Goal: Information Seeking & Learning: Learn about a topic

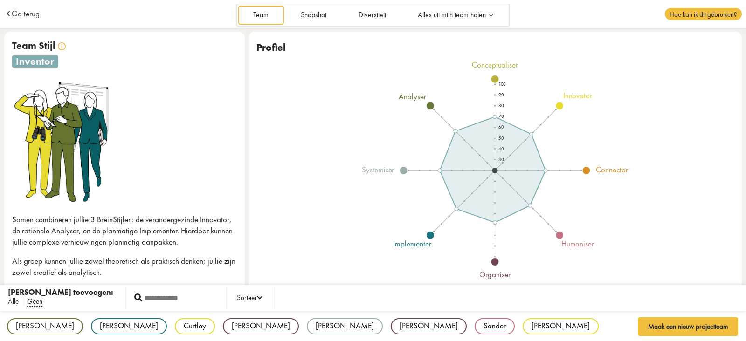
click at [18, 305] on span "Alle" at bounding box center [13, 302] width 11 height 10
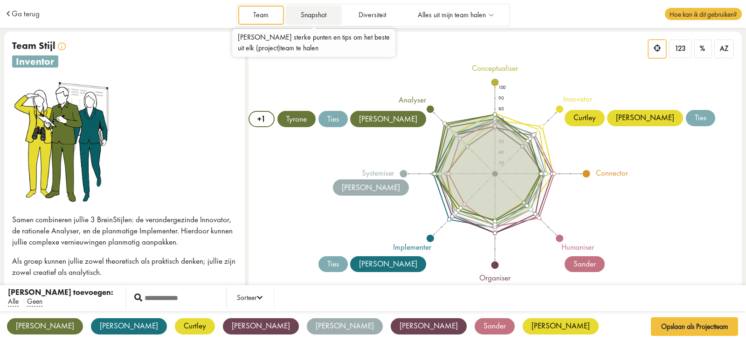
click at [310, 20] on link "Snapshot" at bounding box center [313, 15] width 56 height 19
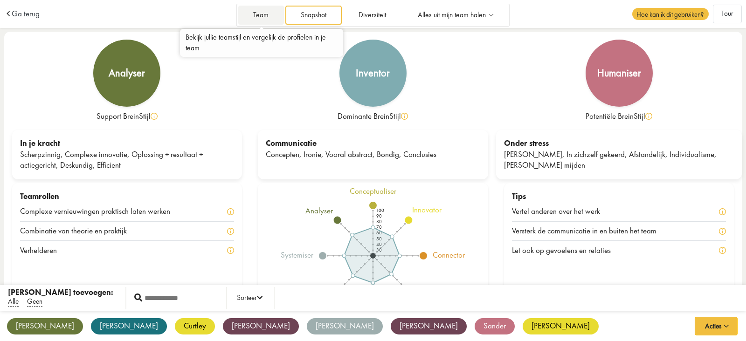
click at [245, 12] on link "Team" at bounding box center [261, 15] width 46 height 19
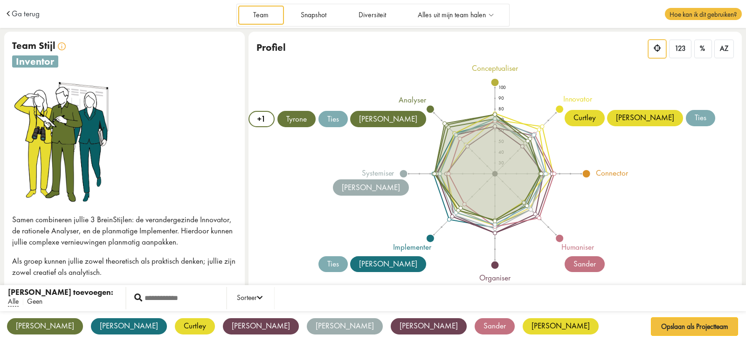
click at [30, 302] on span "Geen" at bounding box center [34, 302] width 15 height 10
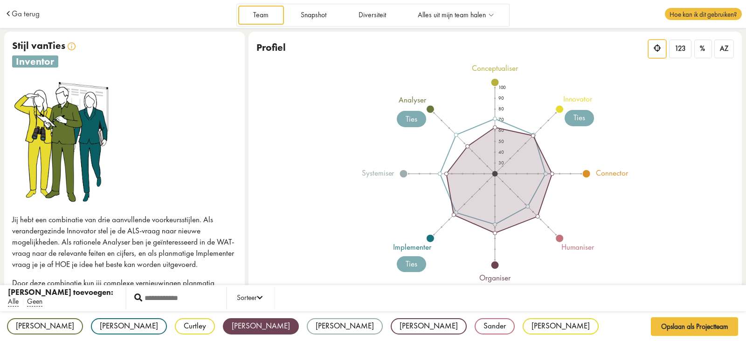
click at [223, 328] on div "[PERSON_NAME]" at bounding box center [261, 327] width 76 height 16
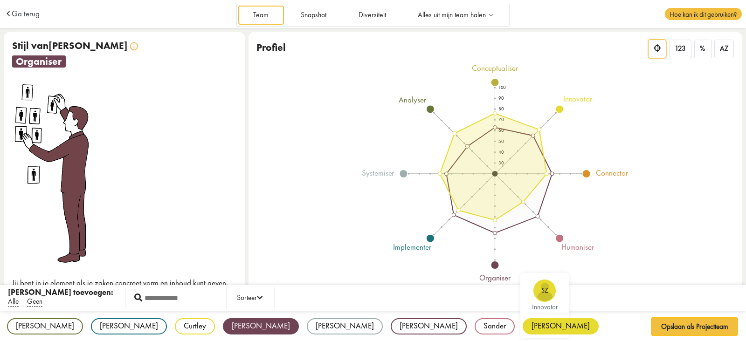
click at [523, 325] on div "[PERSON_NAME]" at bounding box center [561, 327] width 76 height 16
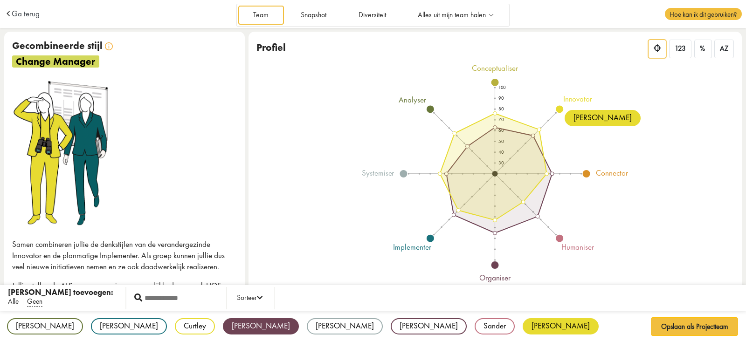
click at [10, 299] on span "Alle" at bounding box center [13, 302] width 11 height 10
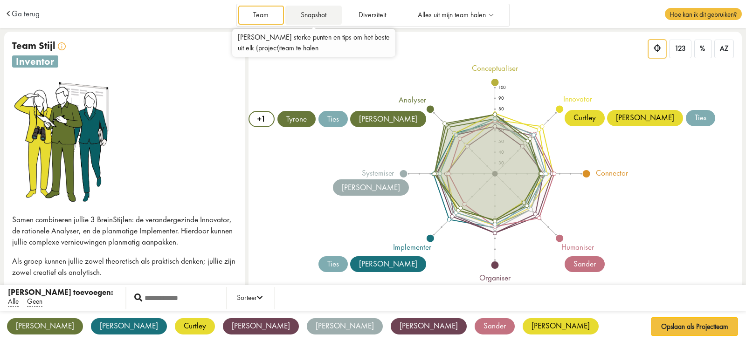
click at [324, 13] on link "Snapshot" at bounding box center [313, 15] width 56 height 19
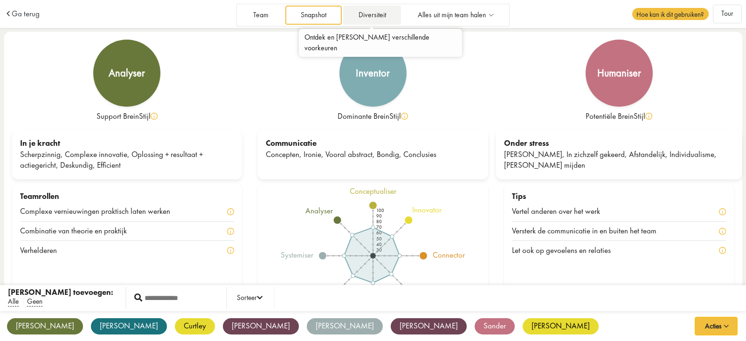
click at [359, 17] on link "Diversiteit" at bounding box center [372, 15] width 58 height 19
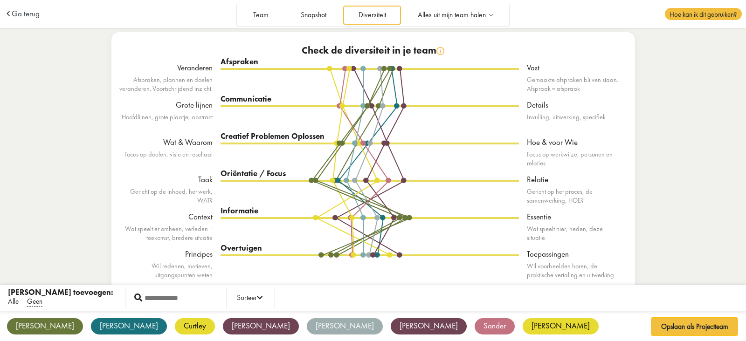
click at [13, 303] on span "Alle" at bounding box center [13, 302] width 11 height 10
click at [35, 303] on span "Geen" at bounding box center [34, 302] width 15 height 10
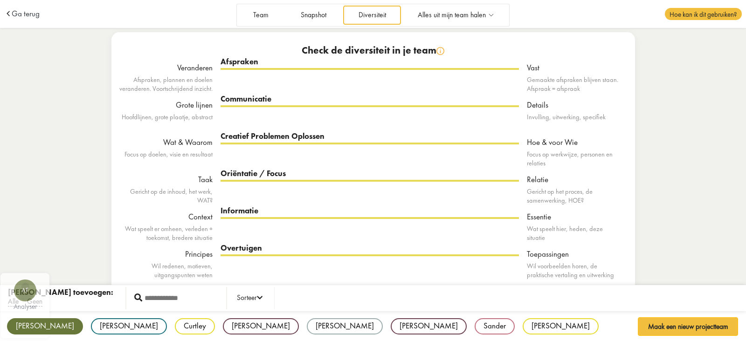
click at [19, 327] on div "[PERSON_NAME]" at bounding box center [45, 327] width 76 height 16
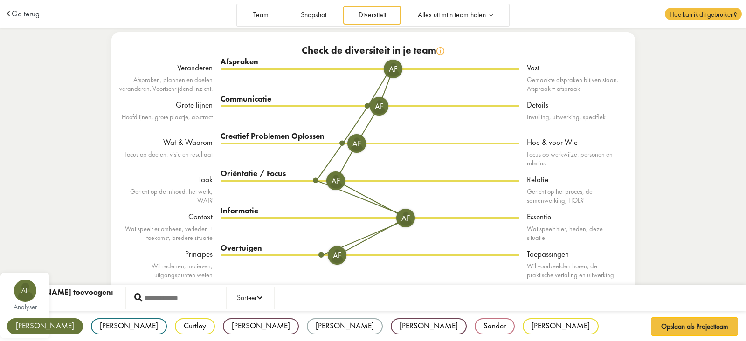
click at [31, 325] on div "[PERSON_NAME]" at bounding box center [45, 327] width 76 height 16
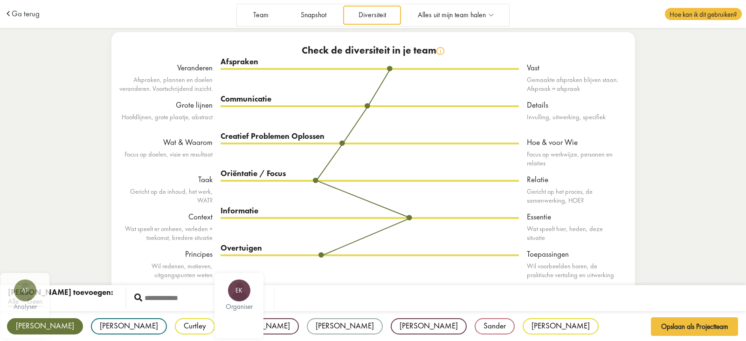
click at [35, 323] on div "[PERSON_NAME]" at bounding box center [45, 327] width 76 height 16
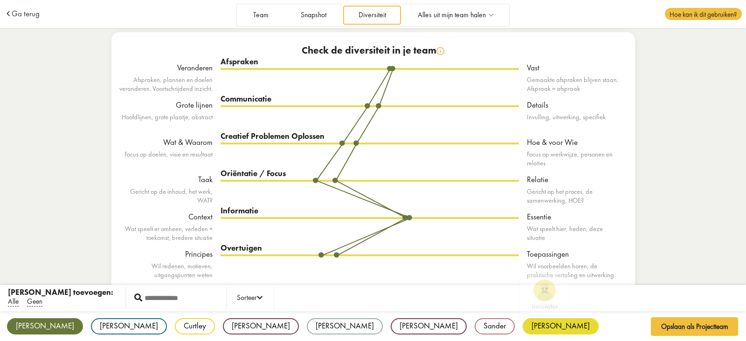
click at [523, 328] on div "[PERSON_NAME]" at bounding box center [561, 327] width 76 height 16
click at [12, 304] on span "Alle" at bounding box center [13, 302] width 11 height 10
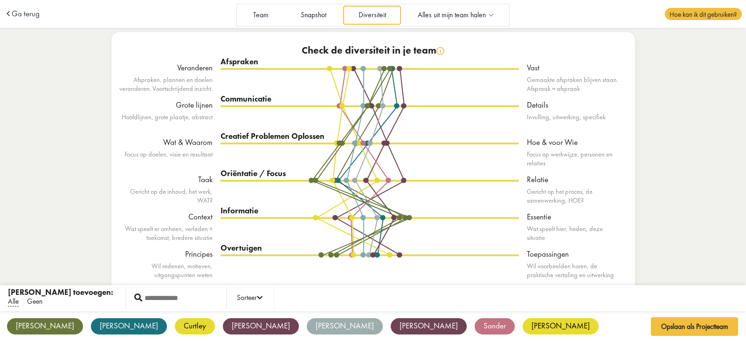
click at [31, 302] on span "Geen" at bounding box center [34, 302] width 15 height 10
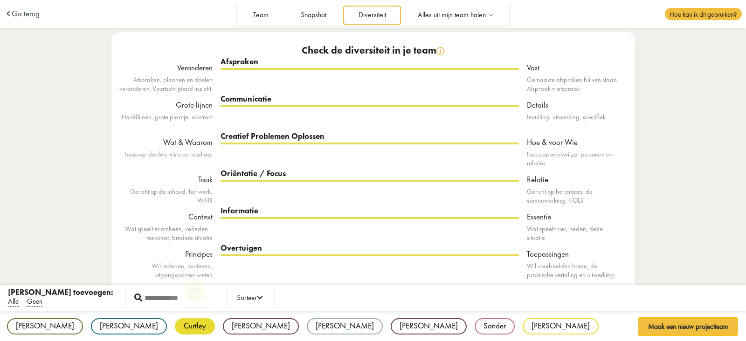
click at [175, 326] on div "Curtley" at bounding box center [195, 327] width 40 height 16
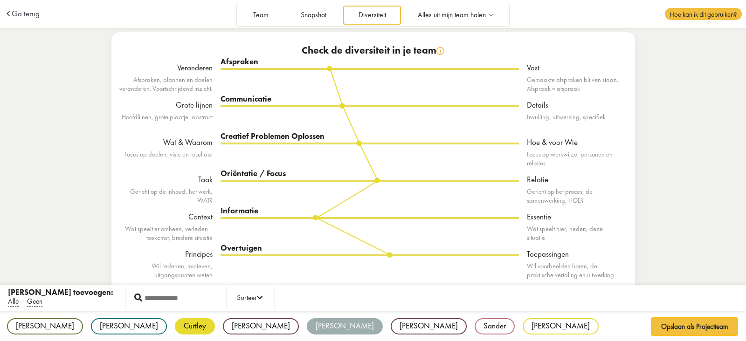
click at [307, 326] on div "[PERSON_NAME]" at bounding box center [345, 327] width 76 height 16
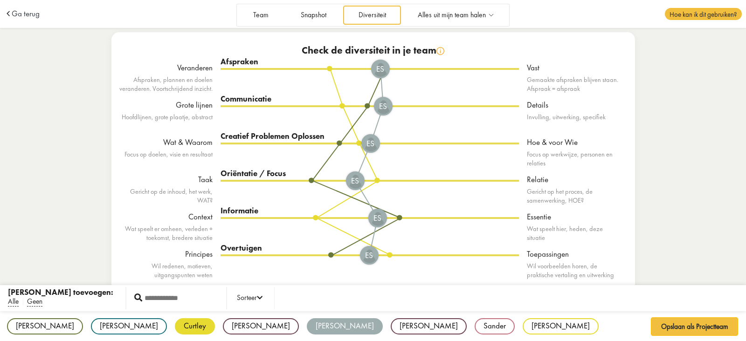
click at [307, 330] on div "[PERSON_NAME]" at bounding box center [345, 327] width 76 height 16
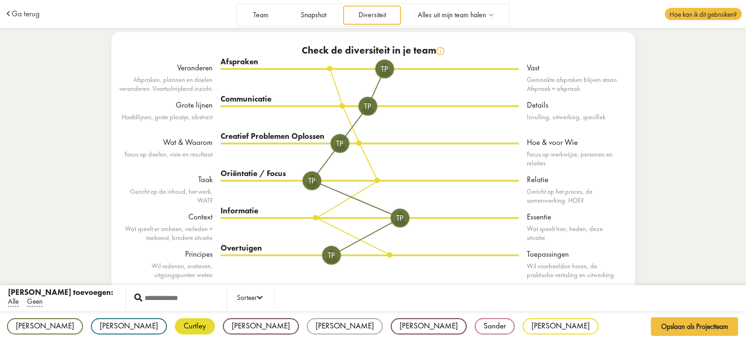
click at [335, 142] on div "TP" at bounding box center [340, 143] width 19 height 19
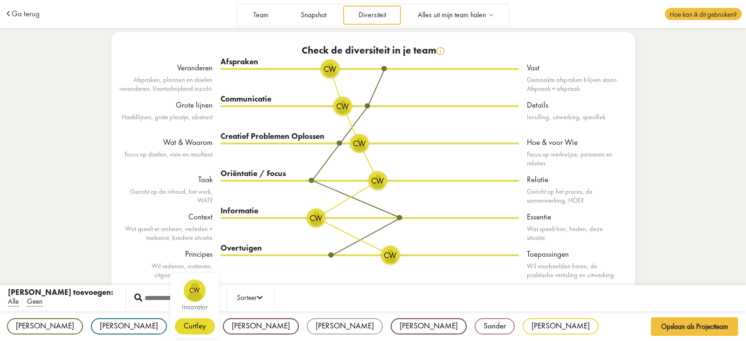
click at [175, 325] on div "Curtley" at bounding box center [195, 327] width 40 height 16
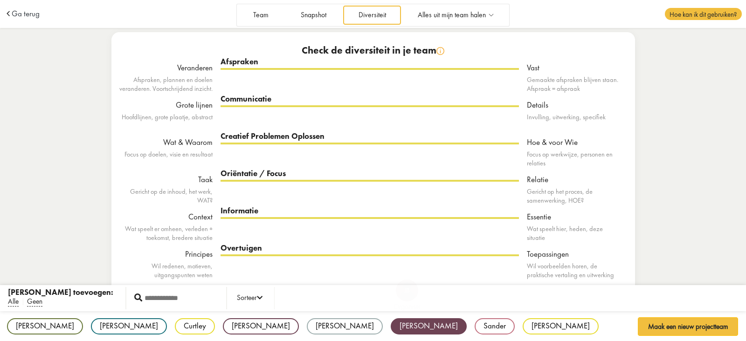
click at [391, 330] on div "[PERSON_NAME]" at bounding box center [429, 327] width 76 height 16
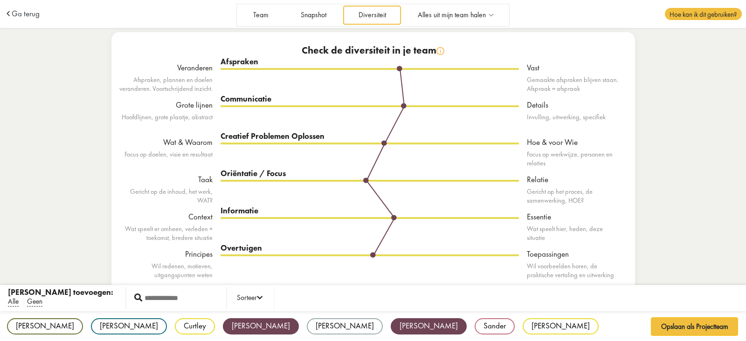
click at [223, 330] on div "[PERSON_NAME]" at bounding box center [261, 327] width 76 height 16
click at [12, 302] on span "Alle" at bounding box center [13, 302] width 11 height 10
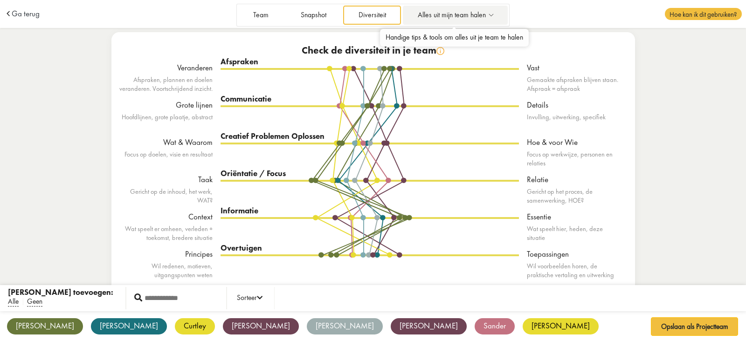
click at [473, 14] on span "Alles uit mijn team halen" at bounding box center [452, 15] width 68 height 8
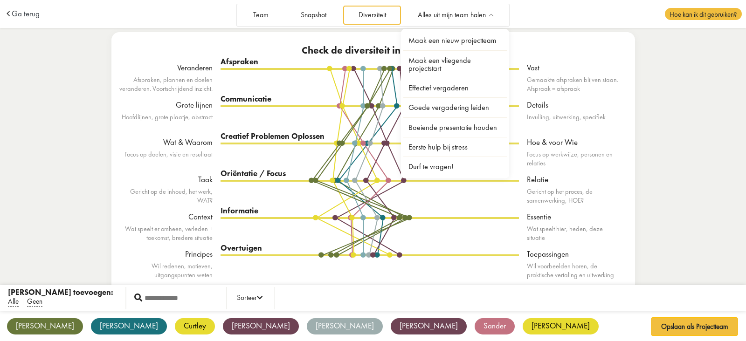
click at [742, 83] on div "Ga terug Team Snapshot Diversiteit Alles uit mijn team halen Maak een nieuw pro…" at bounding box center [373, 170] width 746 height 341
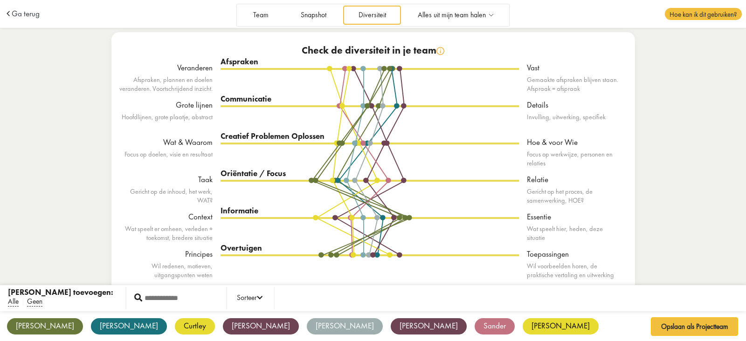
click at [697, 115] on div "Ga terug Team Snapshot Diversiteit Alles uit mijn team halen Maak een nieuw pro…" at bounding box center [373, 170] width 746 height 341
click at [19, 23] on td "Ga terug" at bounding box center [78, 14] width 148 height 28
click at [20, 21] on td "Ga terug" at bounding box center [78, 14] width 148 height 28
click at [21, 17] on span "Ga terug" at bounding box center [26, 14] width 28 height 8
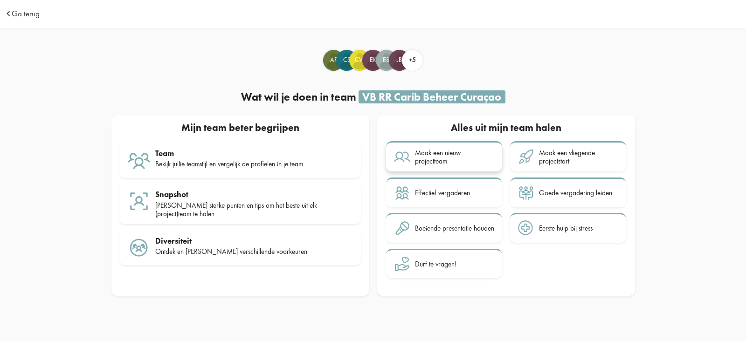
click at [401, 155] on icon at bounding box center [402, 157] width 16 height 16
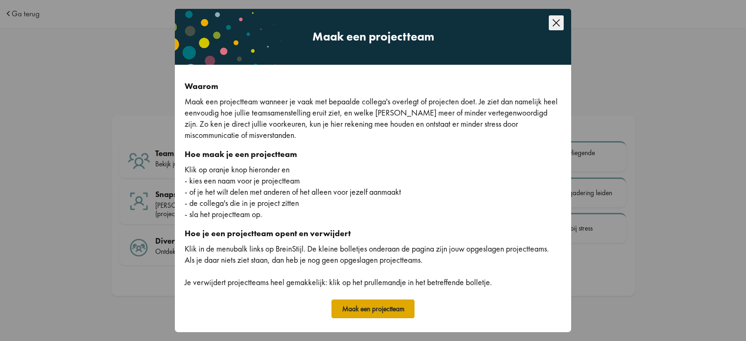
click at [377, 315] on button "Maak een projectteam" at bounding box center [373, 309] width 83 height 19
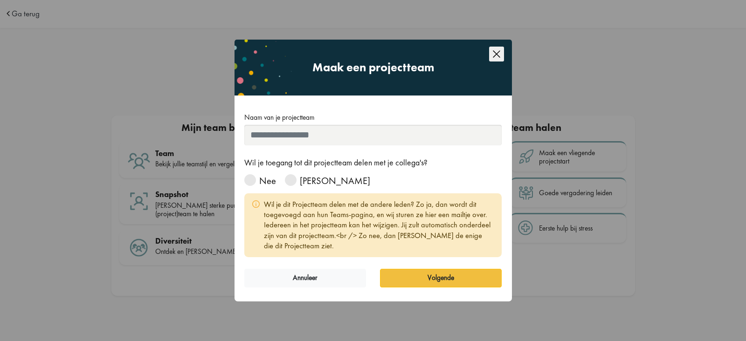
click at [298, 131] on input "Naam van je projectteam" at bounding box center [373, 135] width 258 height 21
type input "*********"
click at [252, 176] on span at bounding box center [250, 180] width 12 height 12
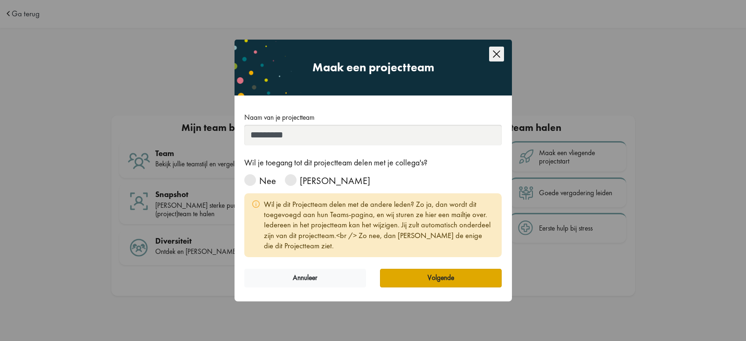
click at [468, 273] on button "Volgende" at bounding box center [441, 278] width 122 height 19
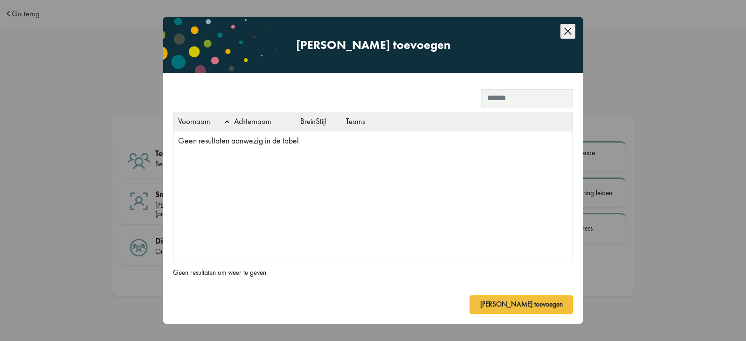
click at [280, 164] on div "Voornaam Achternaam BreinStijl Teams Geen resultaten aanwezig in de tabel" at bounding box center [372, 196] width 399 height 130
click at [565, 28] on icon "Close this dialog" at bounding box center [567, 31] width 7 height 7
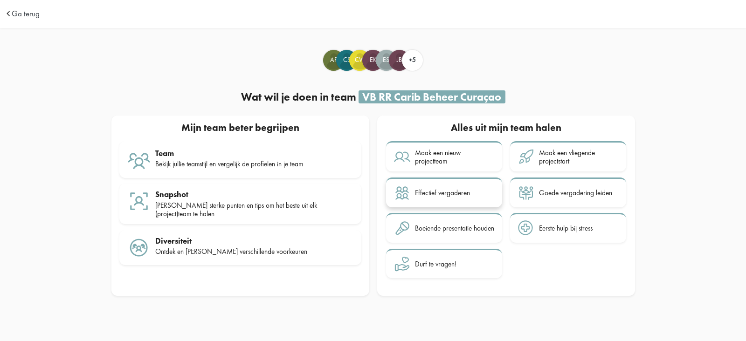
click at [464, 195] on div "Effectief vergaderen" at bounding box center [442, 193] width 55 height 8
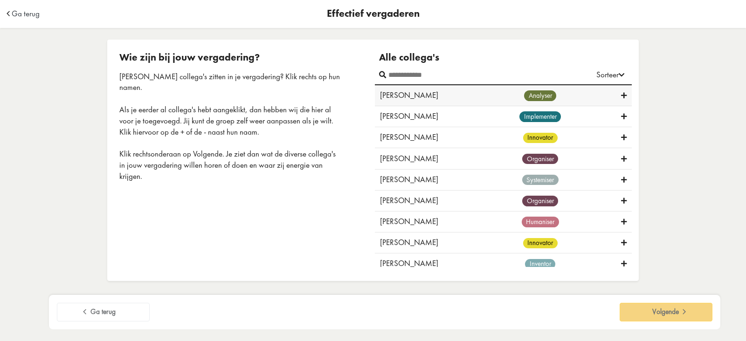
click at [487, 92] on div "analyser" at bounding box center [540, 95] width 162 height 11
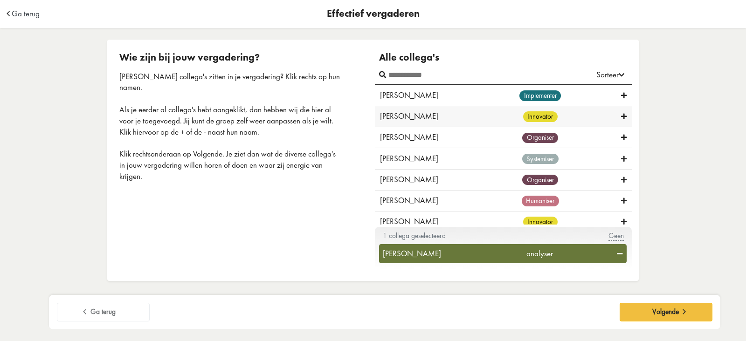
click at [478, 124] on div "Curtley Walter innovator" at bounding box center [503, 116] width 257 height 21
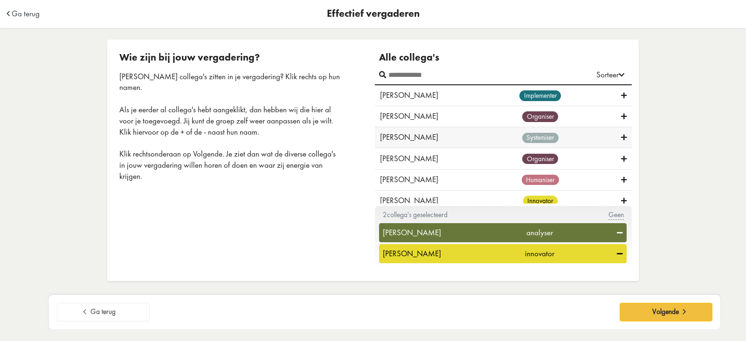
click at [485, 142] on div "systemiser" at bounding box center [540, 137] width 162 height 11
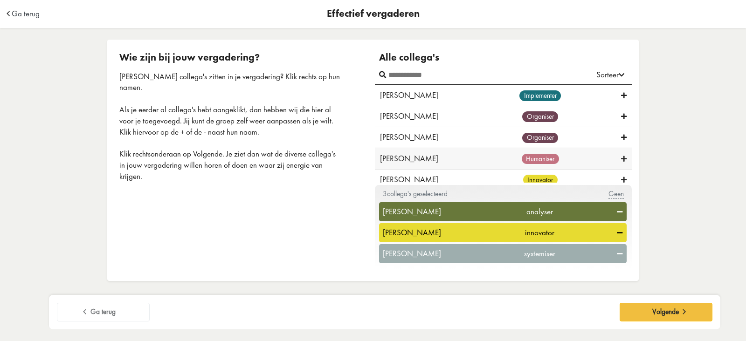
click at [493, 157] on div "humaniser" at bounding box center [540, 158] width 162 height 11
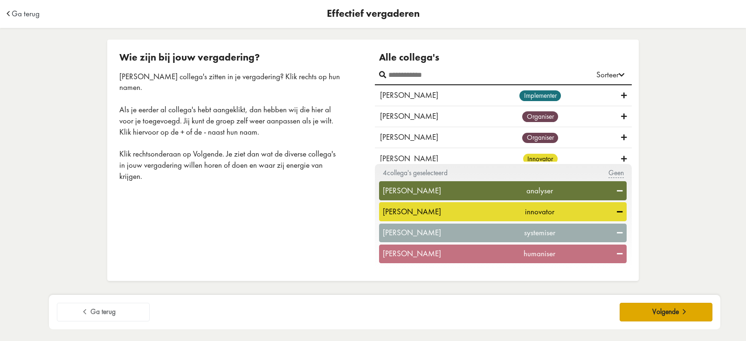
click at [639, 313] on button "Volgende" at bounding box center [666, 312] width 93 height 19
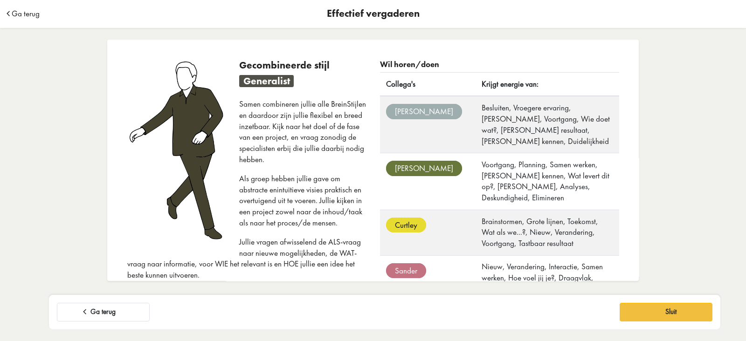
click at [26, 15] on span "Ga terug" at bounding box center [26, 14] width 28 height 8
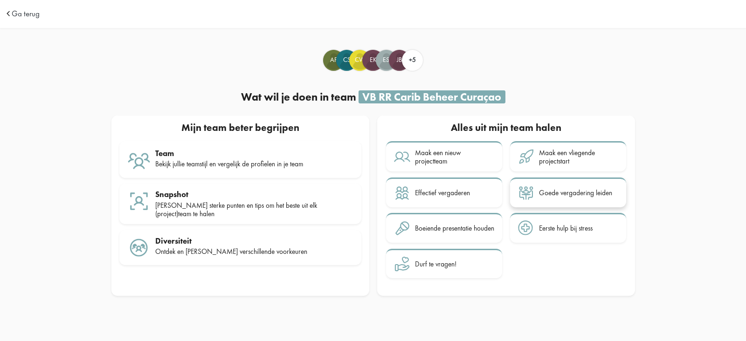
click at [534, 195] on div at bounding box center [528, 193] width 21 height 16
click at [190, 161] on div "Bekijk jullie teamstijl en vergelijk de profielen in je team" at bounding box center [254, 164] width 198 height 8
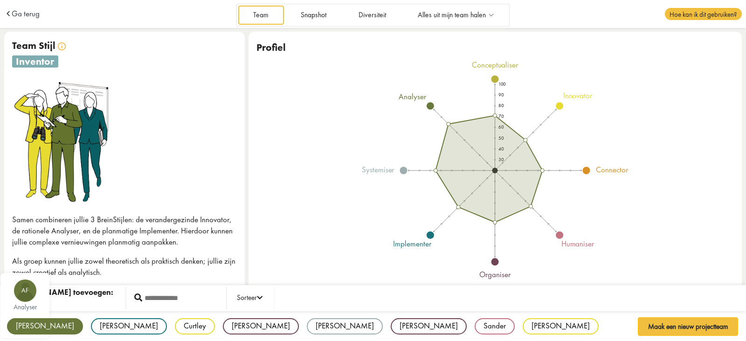
click at [24, 328] on div "[PERSON_NAME]" at bounding box center [45, 327] width 76 height 16
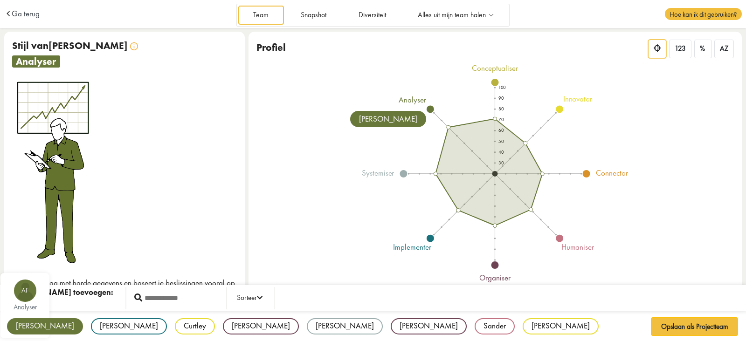
click at [24, 328] on div "[PERSON_NAME]" at bounding box center [45, 327] width 76 height 16
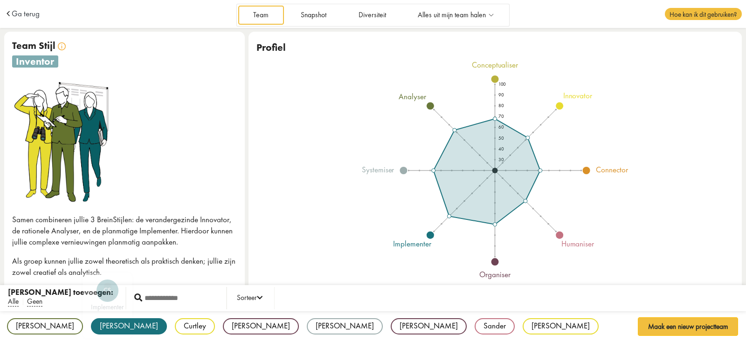
click at [91, 325] on div "[PERSON_NAME]" at bounding box center [129, 327] width 76 height 16
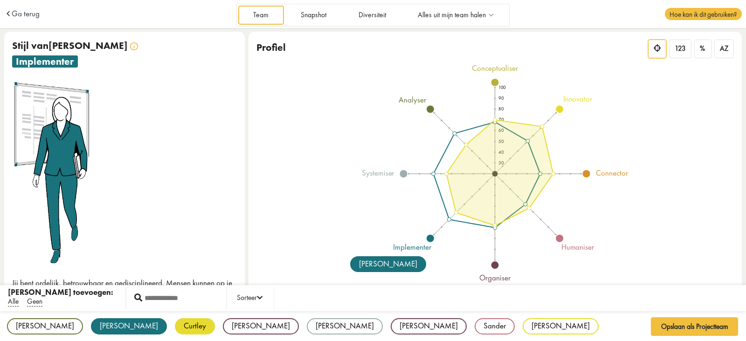
click at [175, 328] on div "Curtley" at bounding box center [195, 327] width 40 height 16
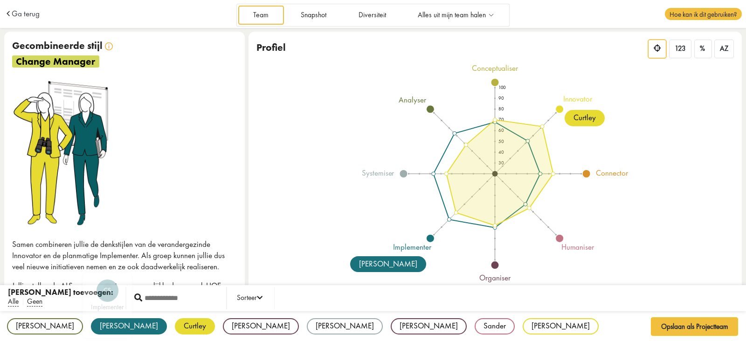
click at [91, 325] on div "[PERSON_NAME]" at bounding box center [129, 327] width 76 height 16
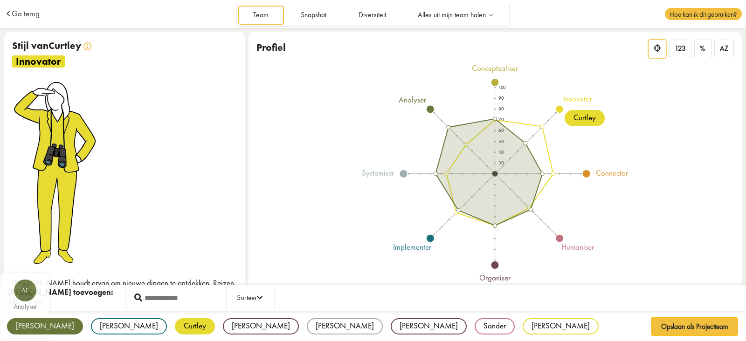
click at [25, 334] on div "AF analyser" at bounding box center [24, 305] width 49 height 65
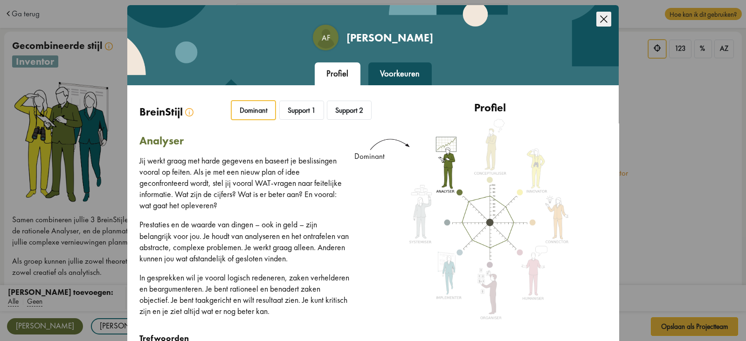
click at [606, 22] on icon "Close this dialog" at bounding box center [603, 19] width 15 height 15
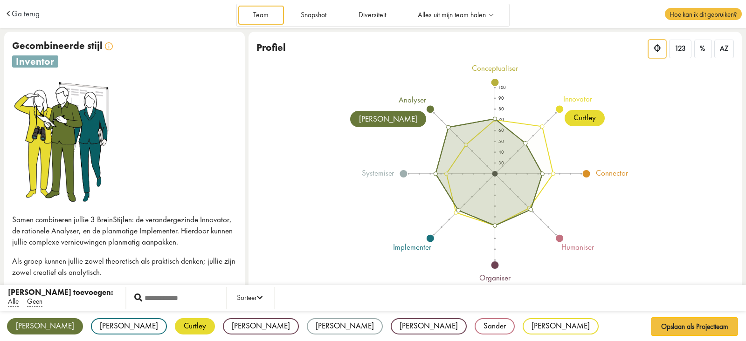
click at [27, 323] on div "[PERSON_NAME]" at bounding box center [45, 327] width 76 height 16
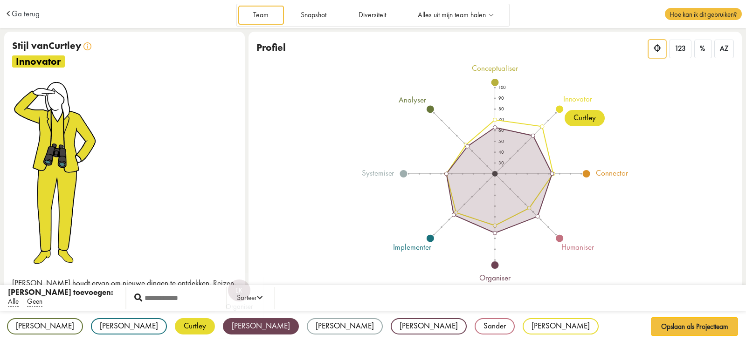
click at [223, 323] on div "[PERSON_NAME]" at bounding box center [261, 327] width 76 height 16
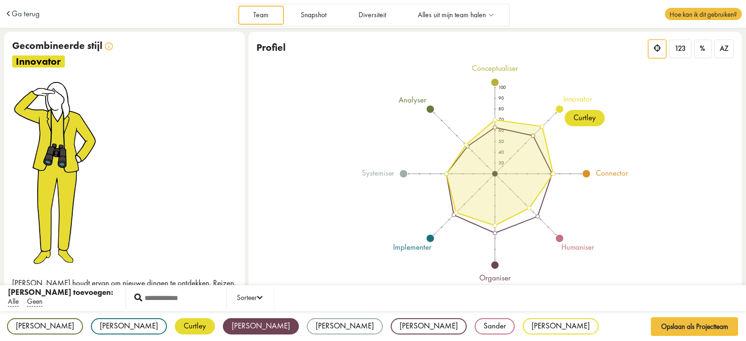
click at [175, 326] on div "Curtley" at bounding box center [195, 327] width 40 height 16
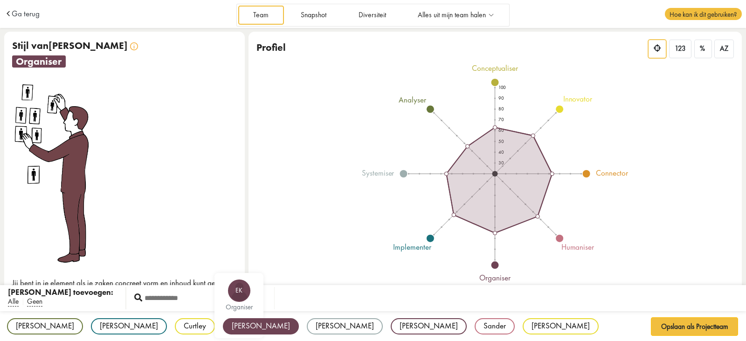
click at [223, 334] on div "Elise EK organiser" at bounding box center [261, 327] width 76 height 16
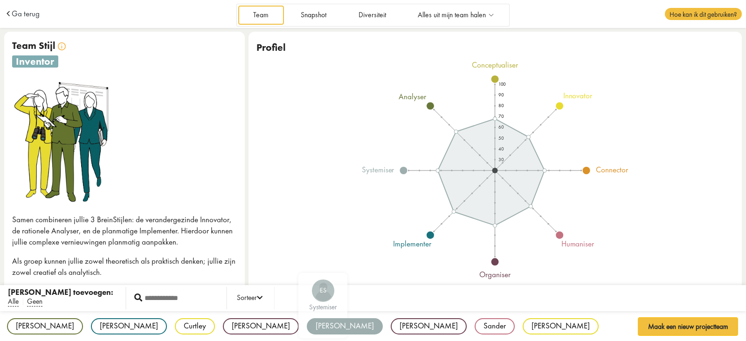
click at [307, 324] on div "[PERSON_NAME]" at bounding box center [345, 327] width 76 height 16
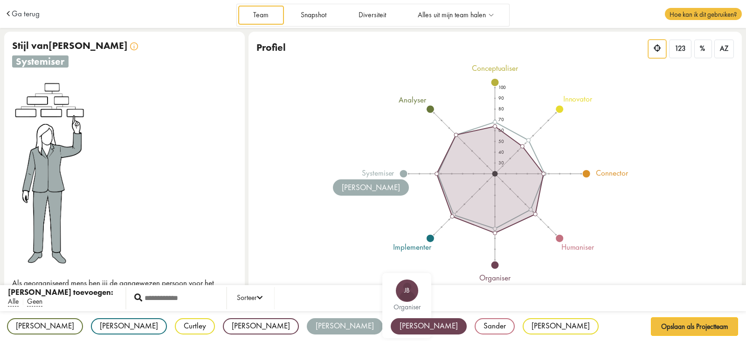
drag, startPoint x: 245, startPoint y: 323, endPoint x: 226, endPoint y: 328, distance: 19.3
click at [391, 329] on div "[PERSON_NAME]" at bounding box center [429, 327] width 76 height 16
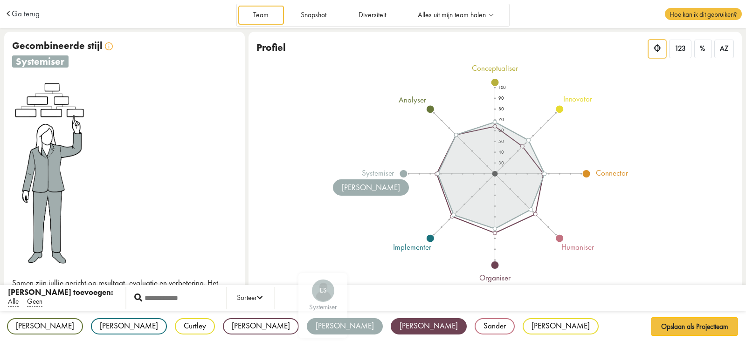
click at [307, 324] on div "[PERSON_NAME]" at bounding box center [345, 327] width 76 height 16
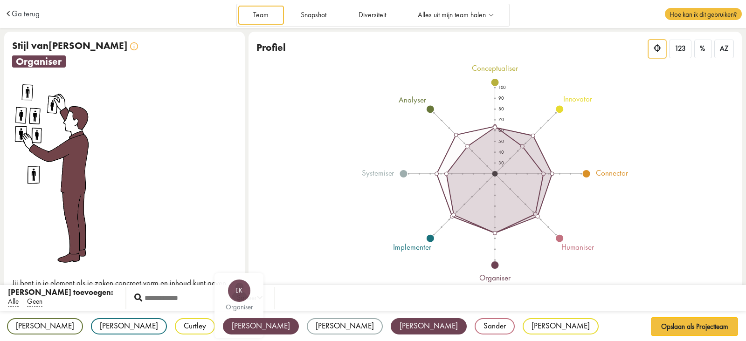
click at [223, 331] on div "[PERSON_NAME]" at bounding box center [261, 327] width 76 height 16
click at [223, 328] on div "[PERSON_NAME]" at bounding box center [261, 327] width 76 height 16
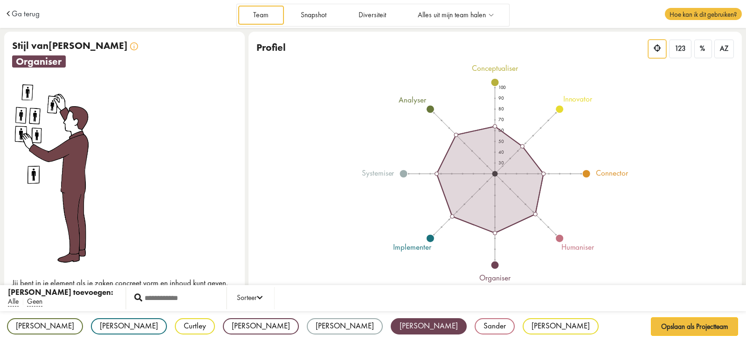
click at [391, 330] on div "[PERSON_NAME]" at bounding box center [429, 327] width 76 height 16
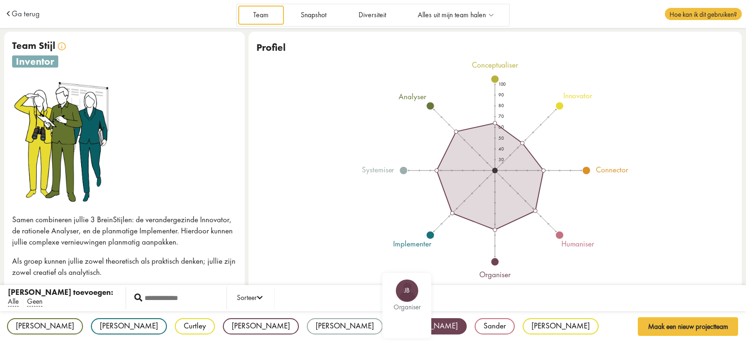
click at [475, 329] on div "Sander" at bounding box center [495, 327] width 40 height 16
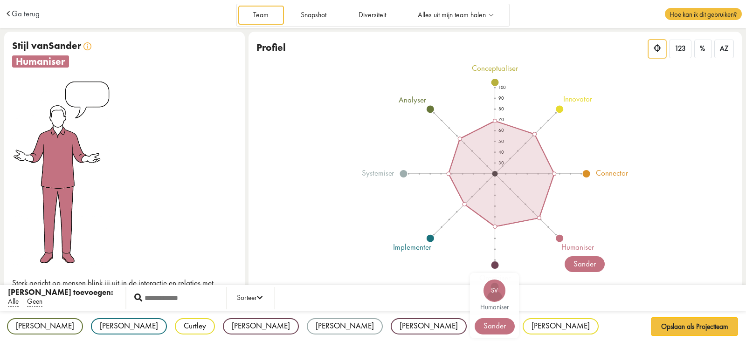
drag, startPoint x: 285, startPoint y: 325, endPoint x: 291, endPoint y: 327, distance: 6.7
click at [475, 325] on div "Sander" at bounding box center [495, 327] width 40 height 16
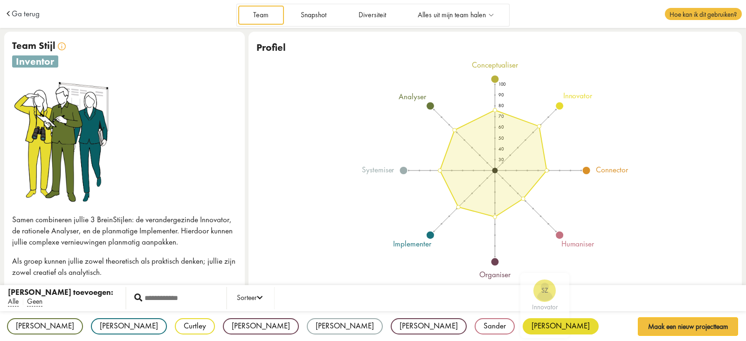
click at [523, 330] on div "[PERSON_NAME]" at bounding box center [561, 327] width 76 height 16
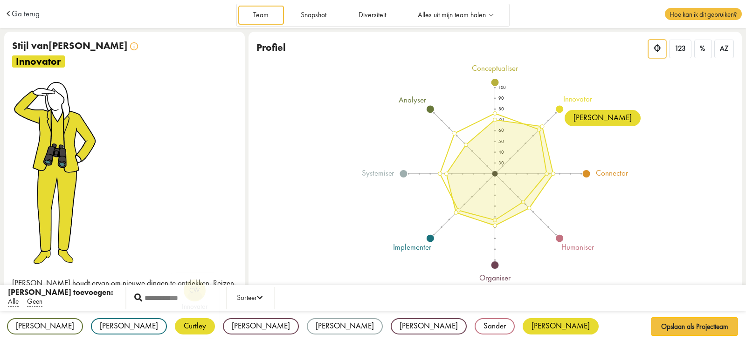
click at [175, 327] on div "Curtley" at bounding box center [195, 327] width 40 height 16
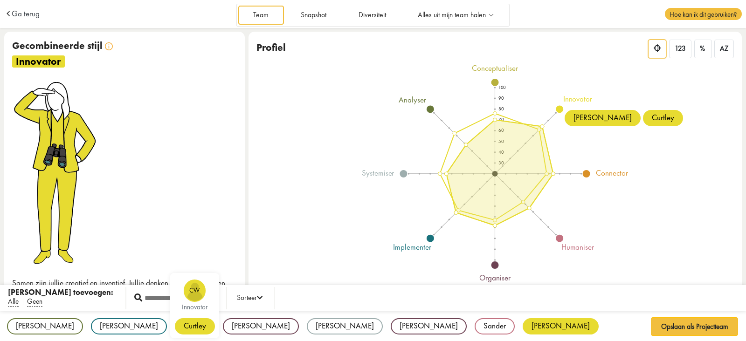
click at [175, 326] on div "Curtley" at bounding box center [195, 327] width 40 height 16
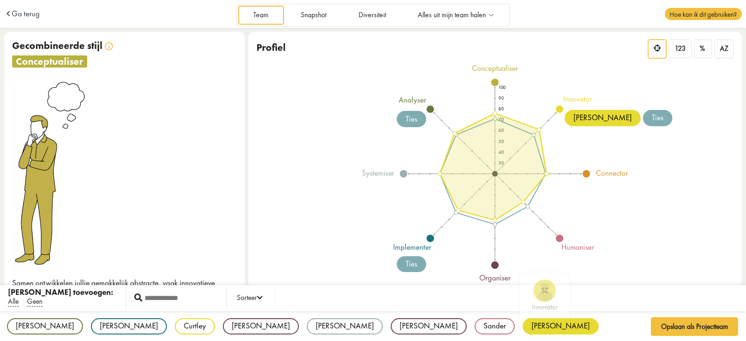
click at [523, 330] on div "[PERSON_NAME]" at bounding box center [561, 327] width 76 height 16
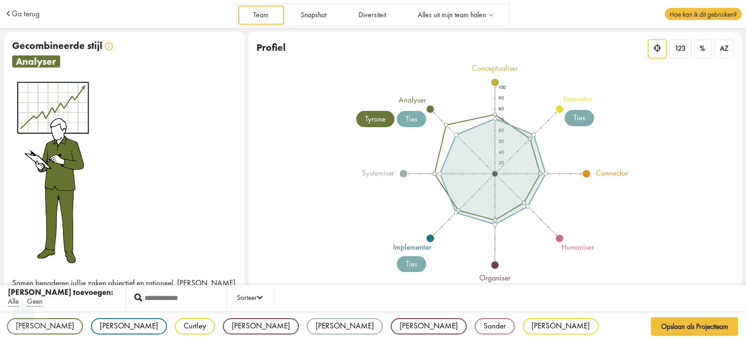
click at [48, 332] on div "Tv inventor" at bounding box center [23, 330] width 49 height 65
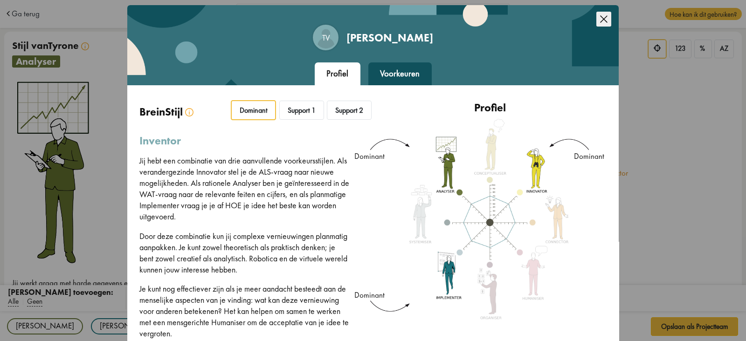
click at [600, 20] on icon "Close this dialog" at bounding box center [603, 18] width 7 height 7
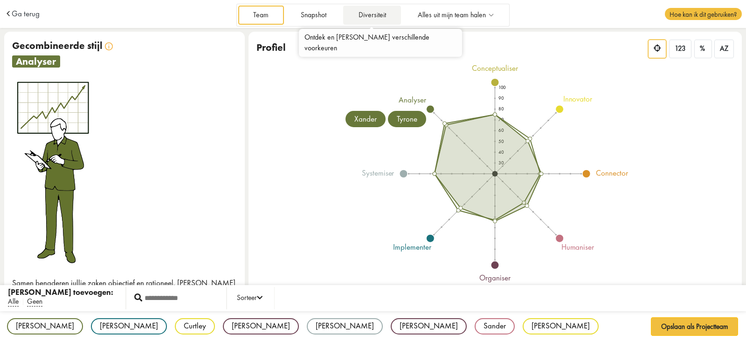
click at [359, 17] on link "Diversiteit" at bounding box center [372, 15] width 58 height 19
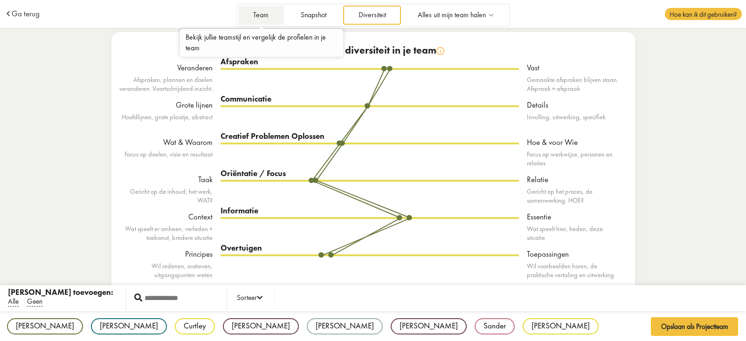
click at [259, 22] on link "Team" at bounding box center [261, 15] width 46 height 19
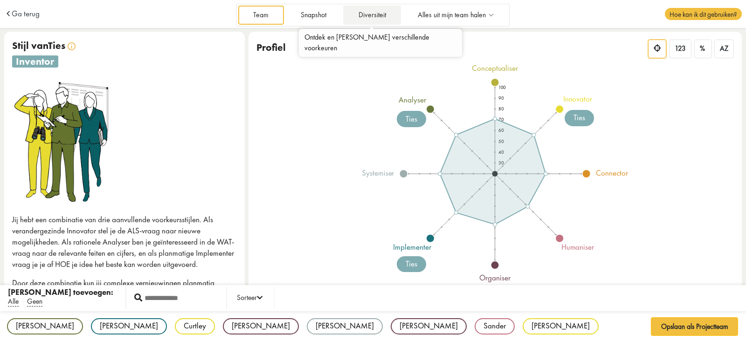
click at [373, 14] on link "Diversiteit" at bounding box center [372, 15] width 58 height 19
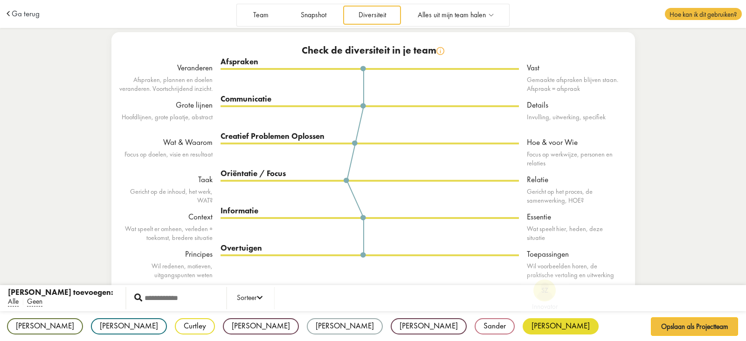
click at [523, 330] on div "Svetlana" at bounding box center [561, 327] width 76 height 16
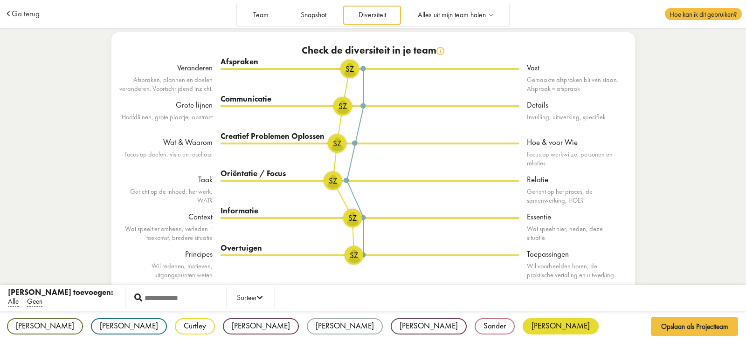
click at [523, 330] on div "Svetlana" at bounding box center [561, 327] width 76 height 16
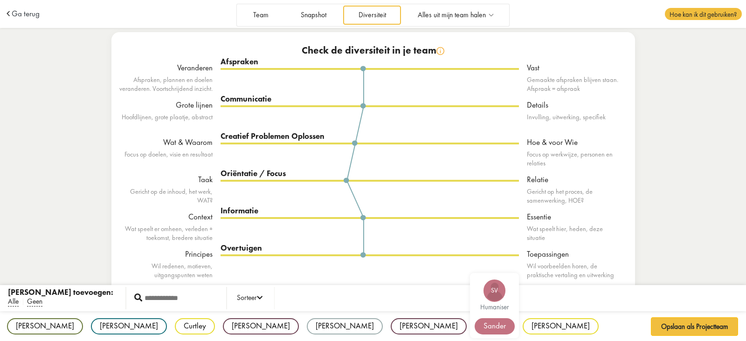
click at [470, 331] on div "Sv humaniser" at bounding box center [494, 305] width 49 height 65
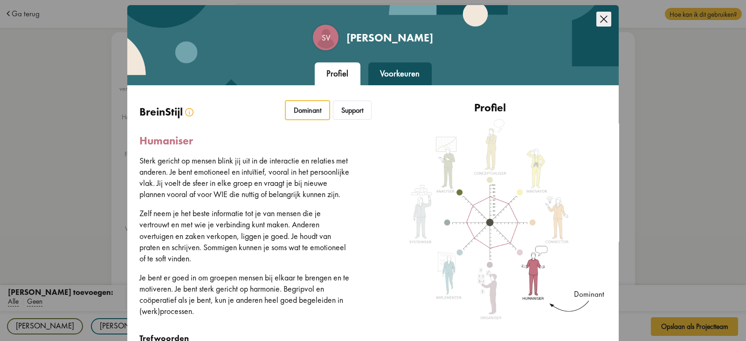
click at [602, 20] on icon "Close this dialog" at bounding box center [603, 19] width 15 height 15
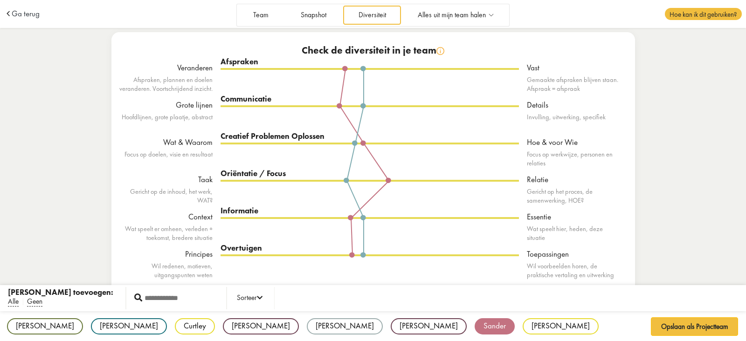
click at [175, 320] on div "Curtley" at bounding box center [195, 327] width 40 height 16
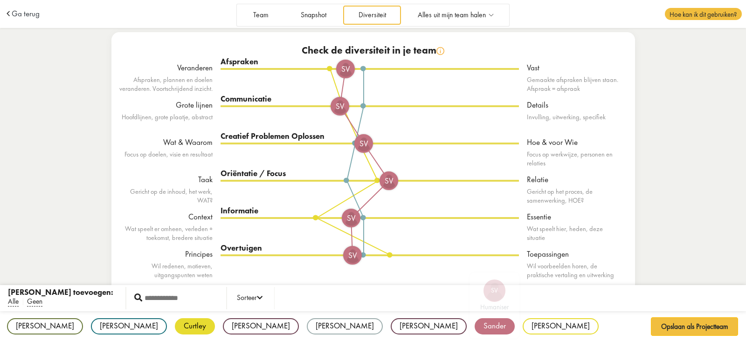
click at [475, 325] on div "Sander" at bounding box center [495, 327] width 40 height 16
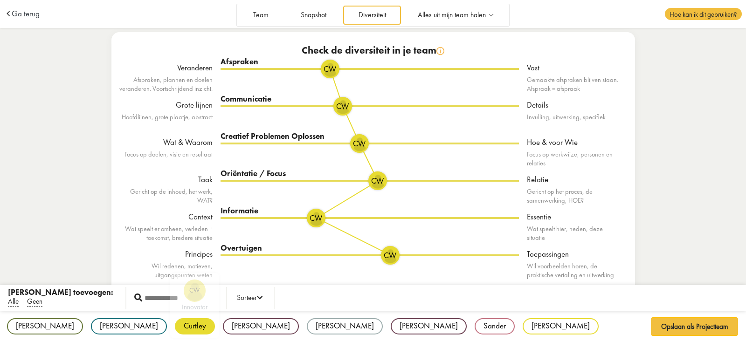
click at [175, 329] on div "Curtley" at bounding box center [195, 327] width 40 height 16
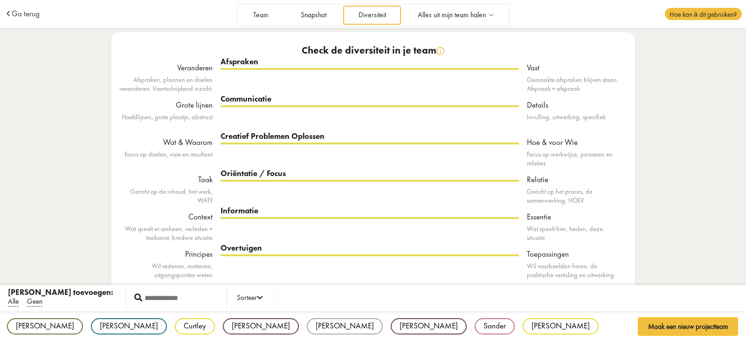
click at [195, 218] on div "Context" at bounding box center [165, 217] width 93 height 11
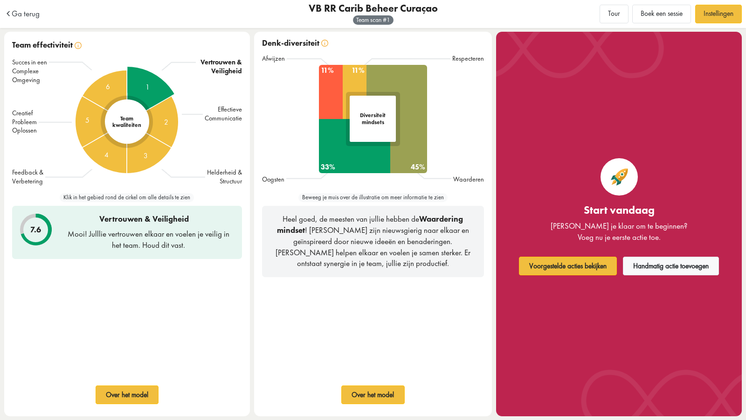
click at [142, 88] on div "1" at bounding box center [127, 122] width 110 height 110
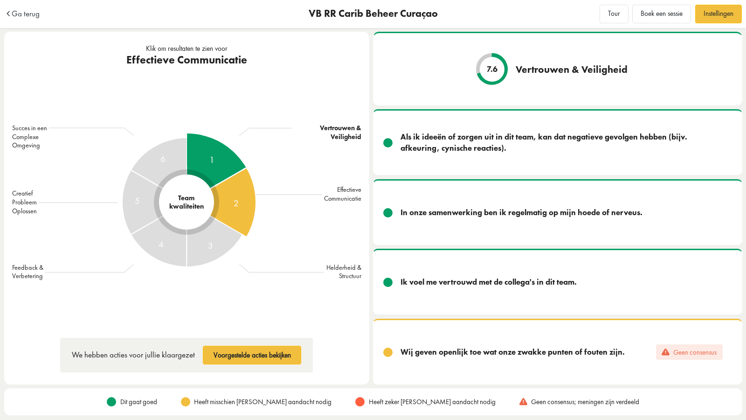
click at [234, 204] on span "2" at bounding box center [235, 203] width 5 height 14
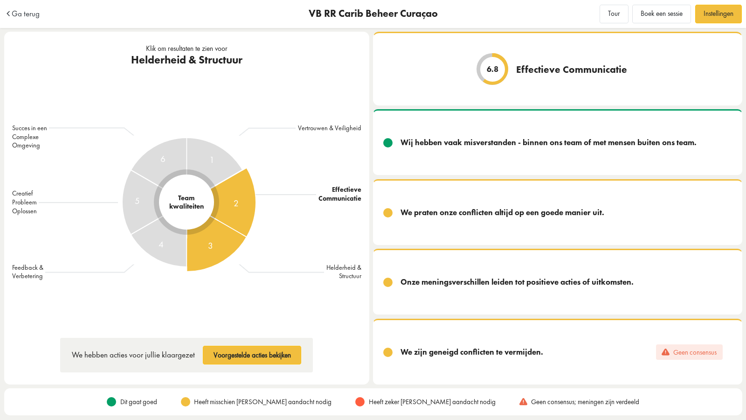
click at [205, 242] on div "3" at bounding box center [187, 202] width 188 height 188
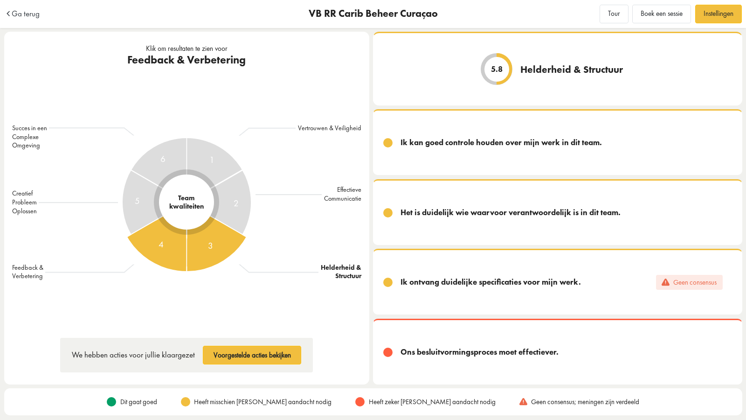
click at [162, 243] on span "4" at bounding box center [161, 244] width 5 height 14
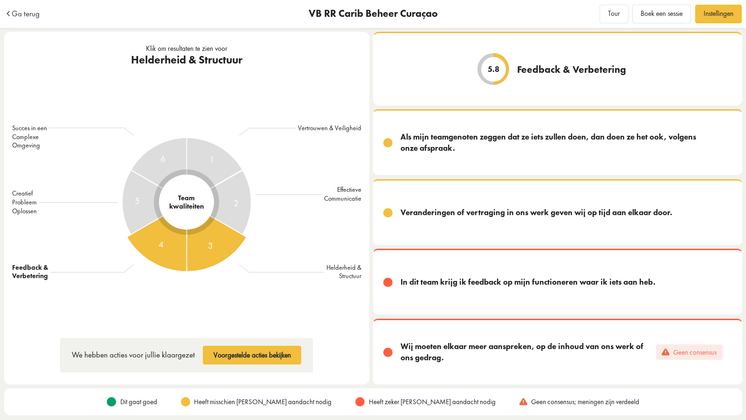
click at [202, 252] on div "3" at bounding box center [187, 202] width 188 height 188
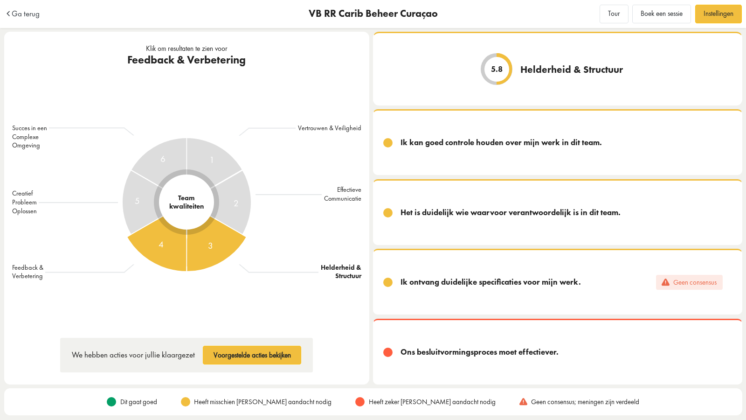
click at [146, 246] on div "4" at bounding box center [187, 202] width 138 height 138
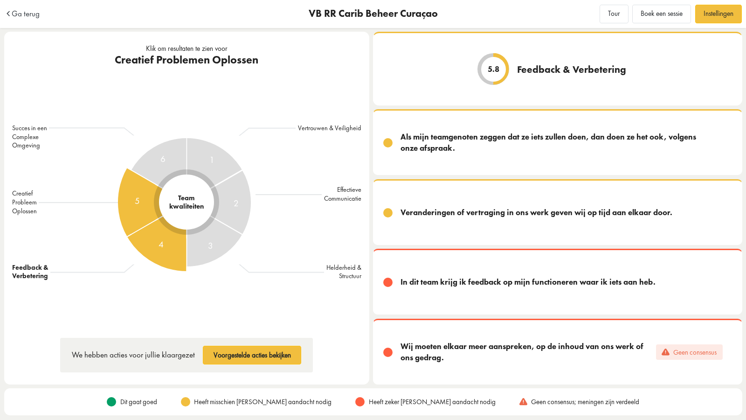
click at [123, 208] on div "5" at bounding box center [187, 202] width 188 height 188
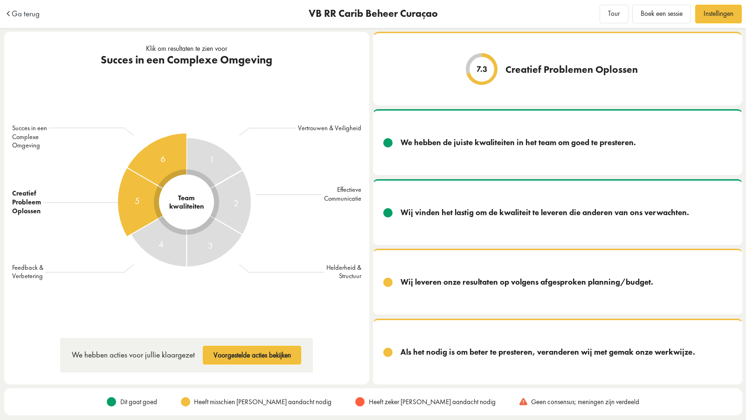
click at [152, 152] on div "6" at bounding box center [187, 202] width 188 height 188
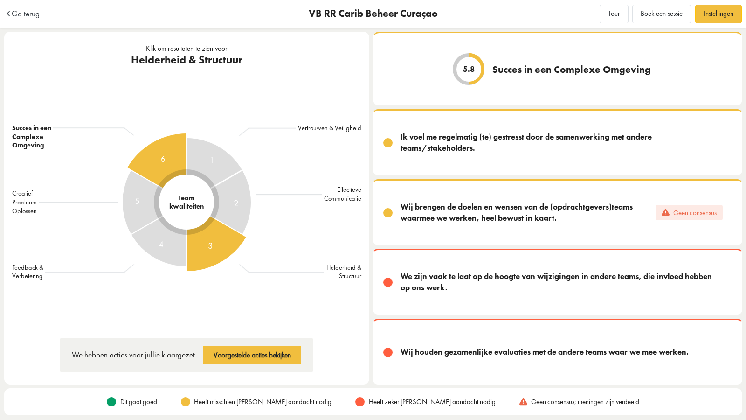
click at [205, 240] on div "3" at bounding box center [187, 202] width 188 height 188
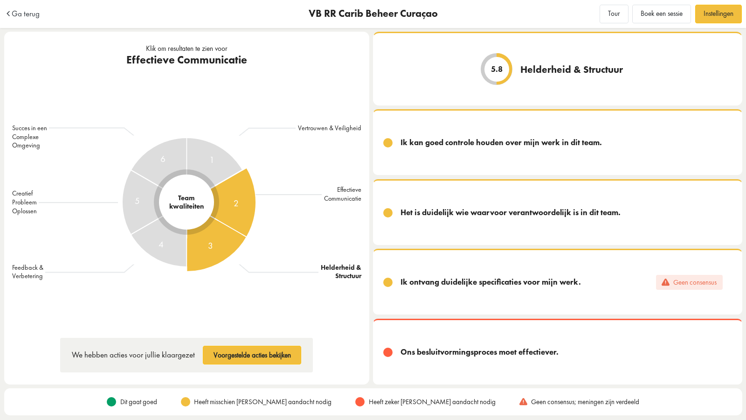
click at [226, 208] on div "2" at bounding box center [187, 202] width 188 height 188
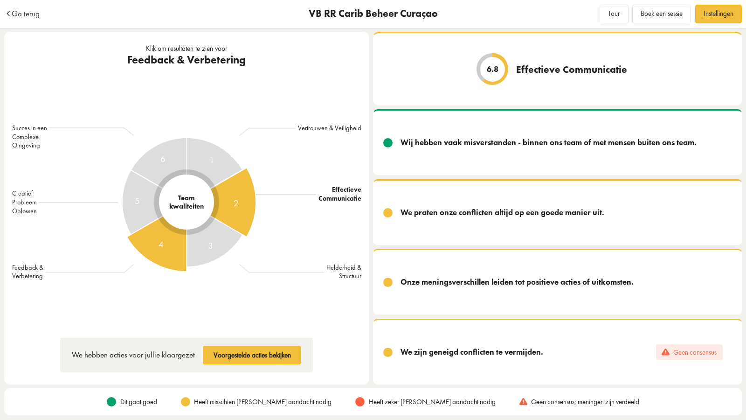
click at [165, 252] on div "4" at bounding box center [187, 202] width 138 height 138
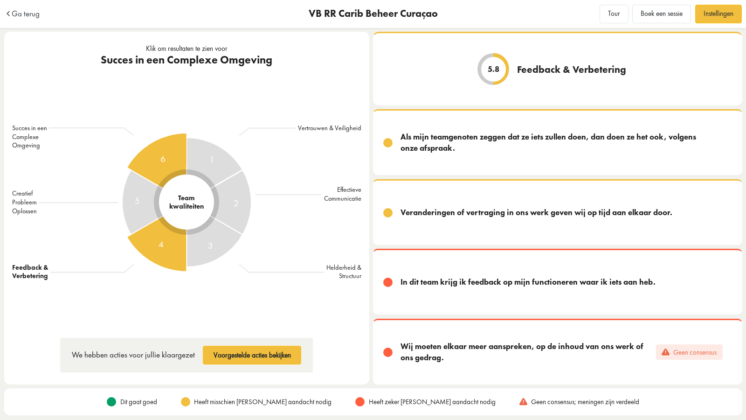
click at [157, 168] on div "6" at bounding box center [187, 202] width 188 height 188
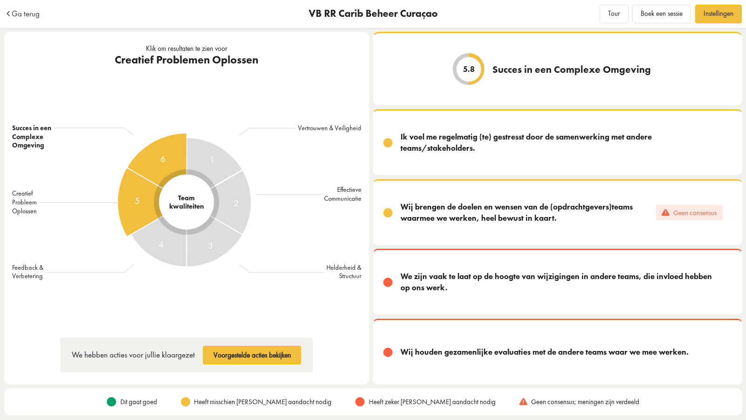
click at [143, 191] on div "5" at bounding box center [187, 202] width 188 height 188
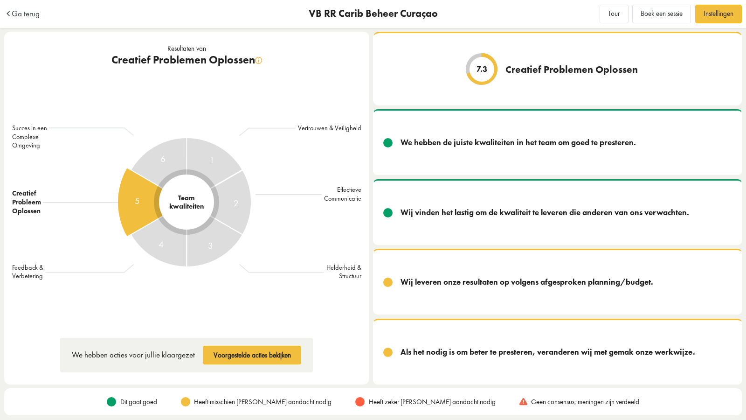
click at [30, 15] on span "Ga terug" at bounding box center [26, 14] width 28 height 8
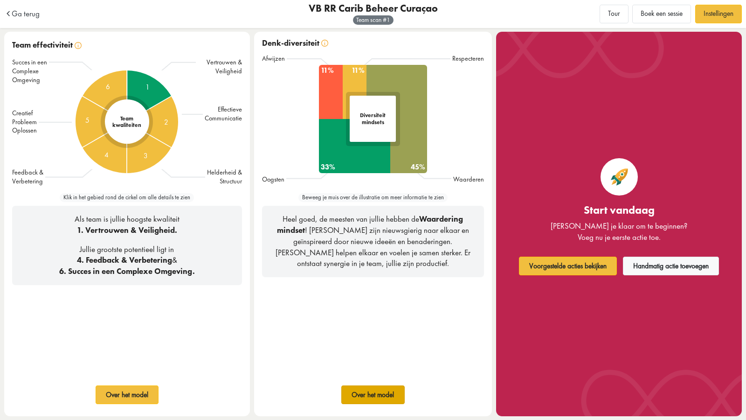
click at [387, 341] on button "Over het model" at bounding box center [372, 394] width 63 height 19
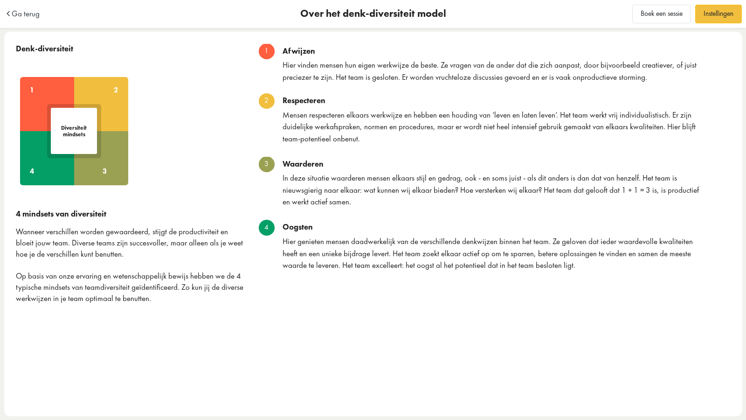
click at [28, 19] on td "Ga terug" at bounding box center [78, 14] width 148 height 28
click at [36, 13] on span "Ga terug" at bounding box center [26, 14] width 28 height 8
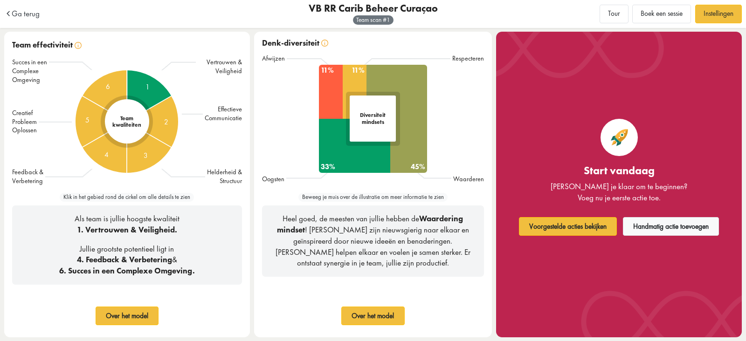
click at [193, 159] on div "Succes in een Complexe Omgeving Creatief Probleem Oplossen Feedback & Verbeteri…" at bounding box center [127, 124] width 246 height 138
